Goal: Use online tool/utility: Use online tool/utility

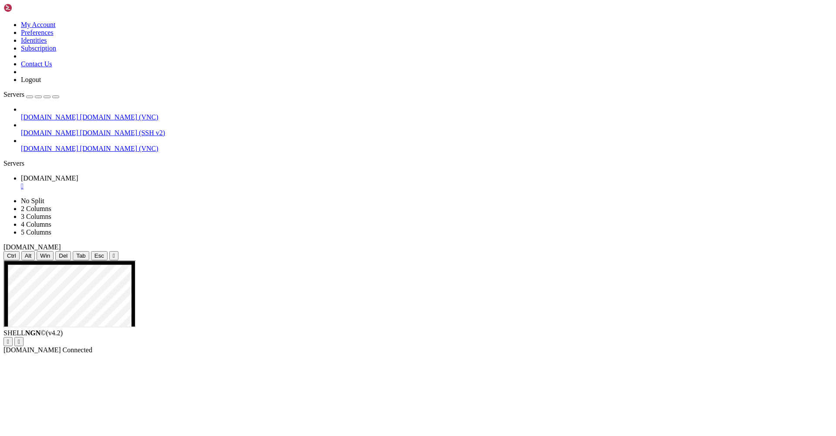
click at [115, 252] on div "" at bounding box center [114, 255] width 2 height 7
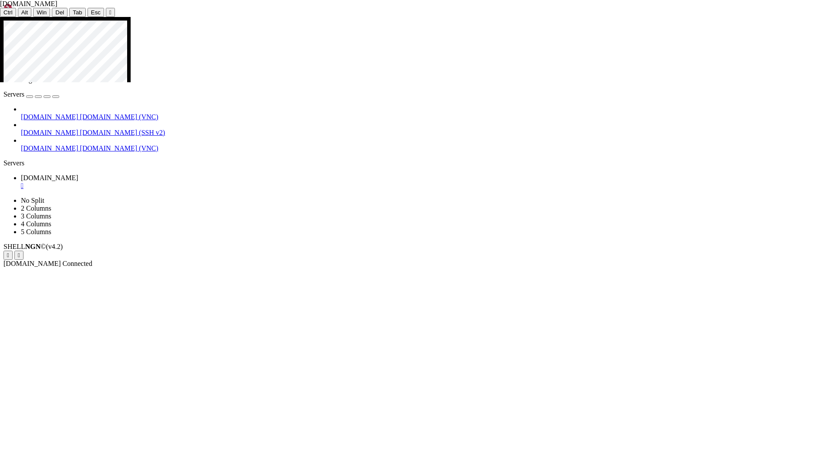
drag, startPoint x: 561, startPoint y: 91, endPoint x: 565, endPoint y: 92, distance: 4.4
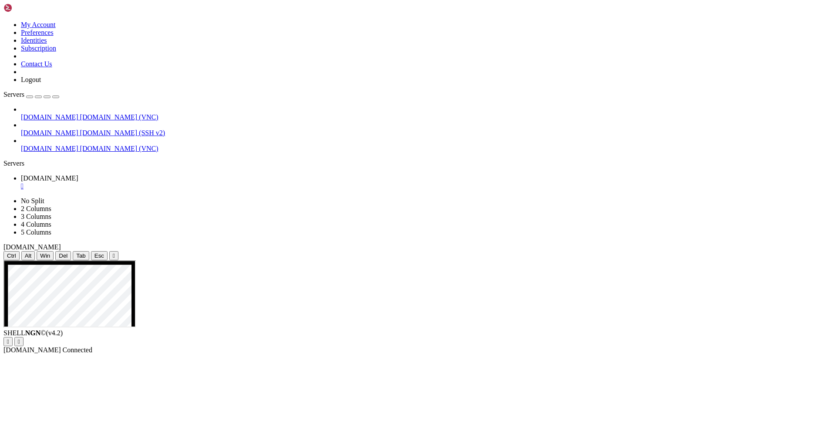
drag, startPoint x: 484, startPoint y: 347, endPoint x: 479, endPoint y: 344, distance: 6.1
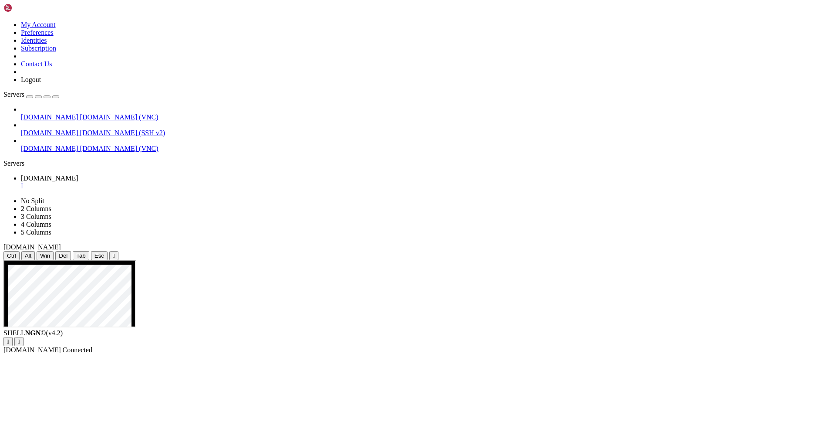
drag, startPoint x: 216, startPoint y: 295, endPoint x: 220, endPoint y: 298, distance: 5.1
